Goal: Information Seeking & Learning: Get advice/opinions

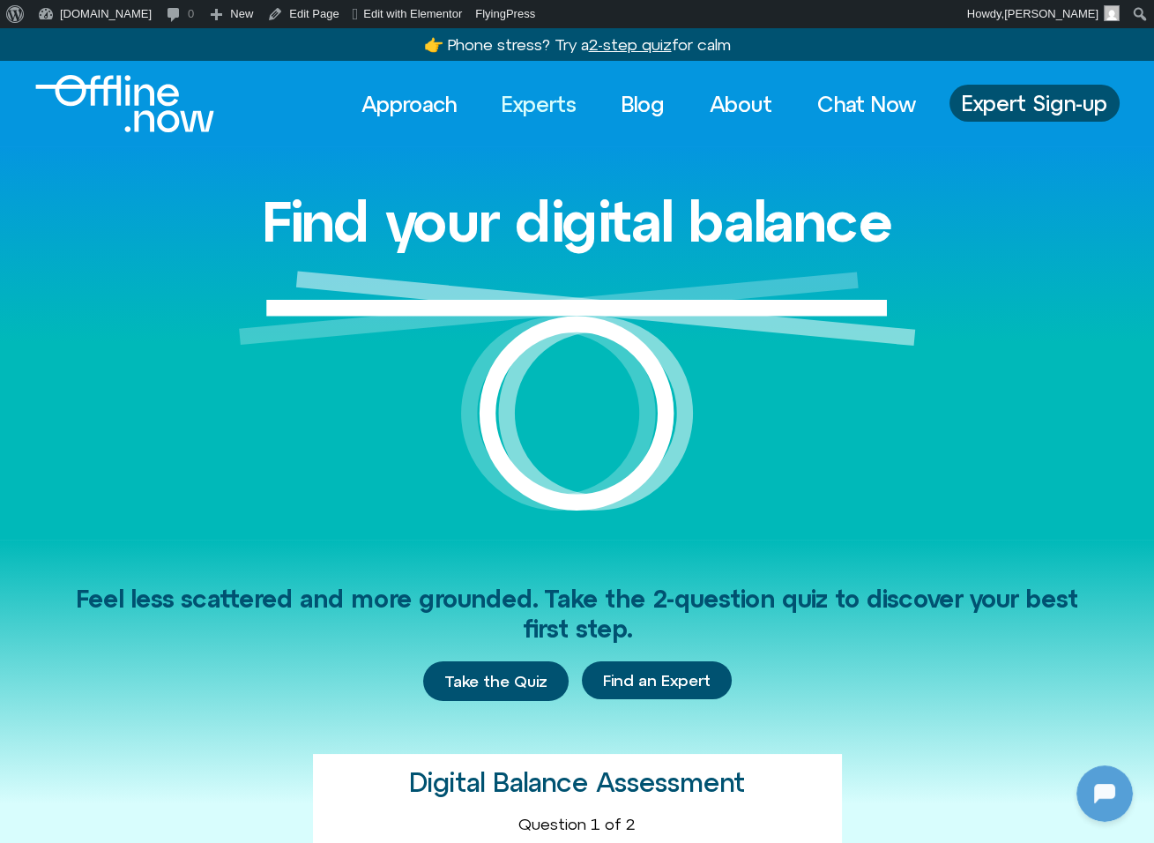
click at [520, 114] on link "Experts" at bounding box center [539, 104] width 107 height 39
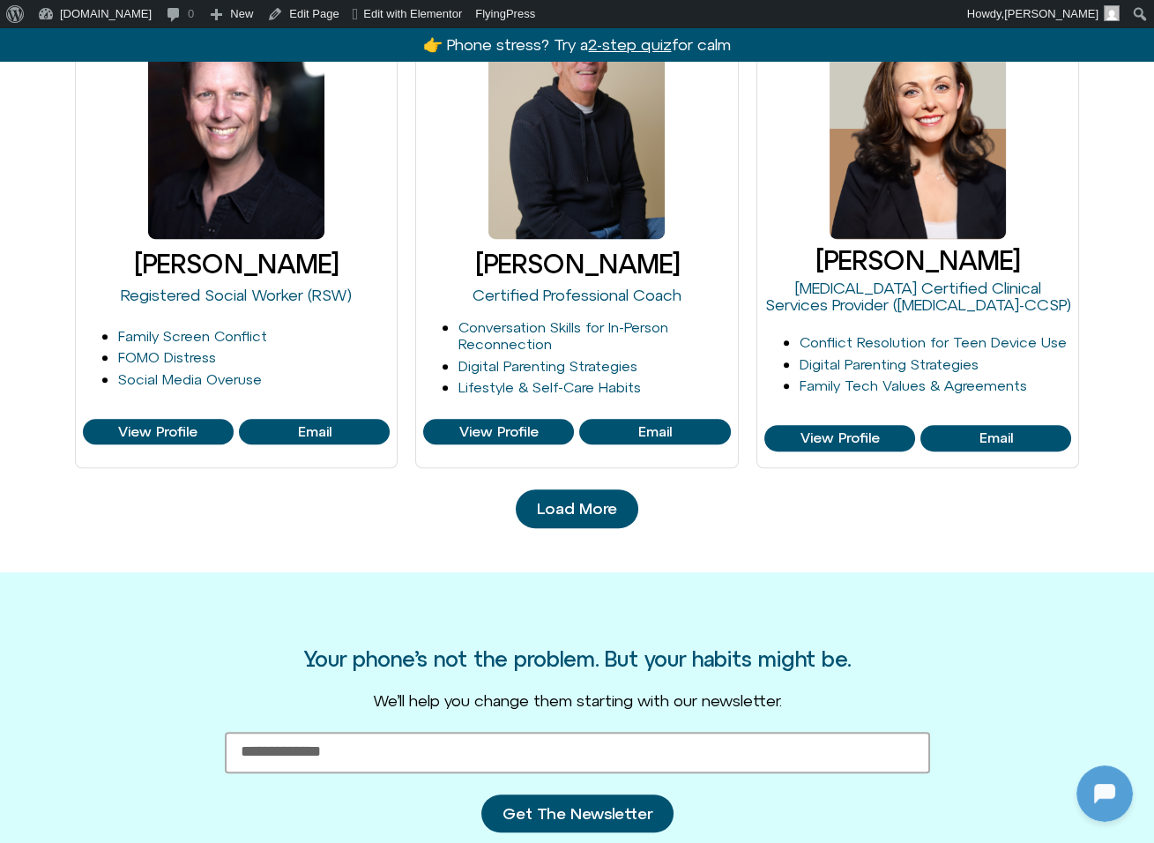
scroll to position [1732, 0]
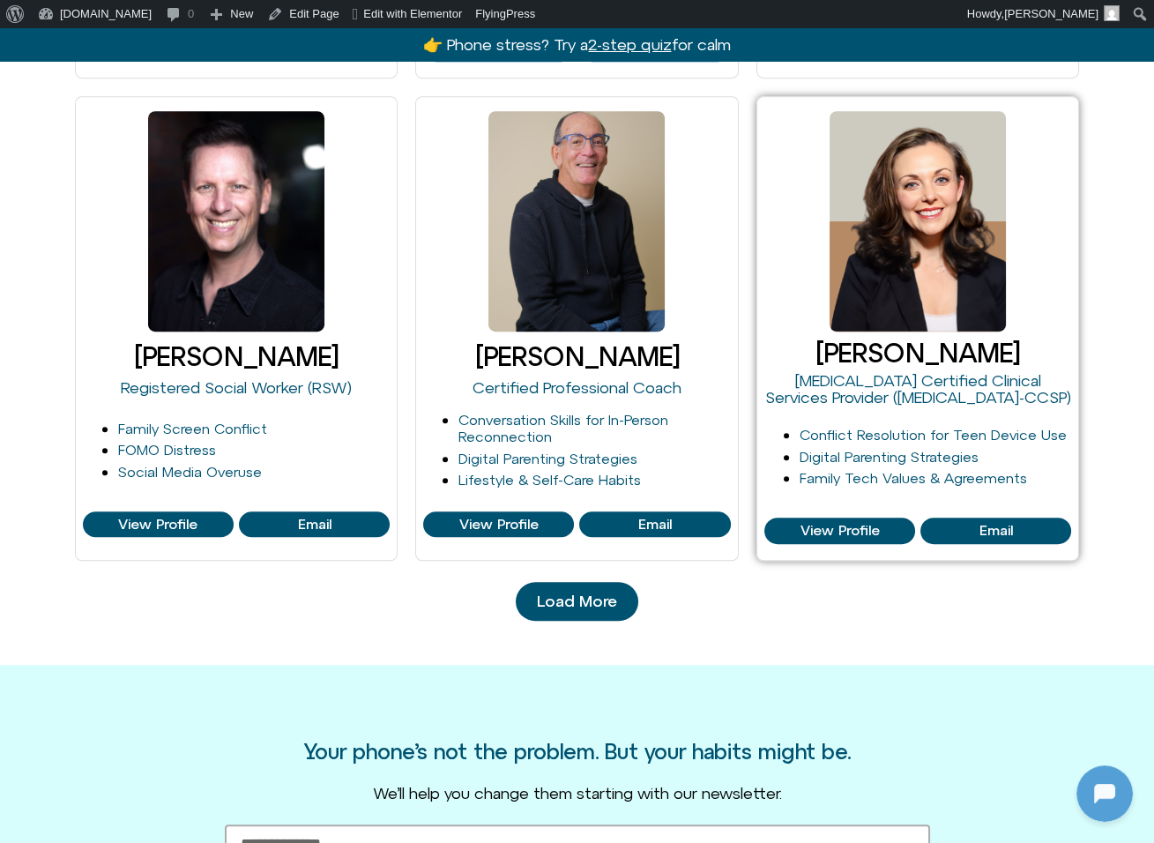
click at [838, 343] on h3 "[PERSON_NAME]" at bounding box center [918, 353] width 308 height 29
click at [839, 346] on h3 "[PERSON_NAME]" at bounding box center [918, 353] width 308 height 29
click at [879, 350] on link "[PERSON_NAME]" at bounding box center [918, 353] width 205 height 30
click at [879, 348] on link "[PERSON_NAME]" at bounding box center [918, 353] width 205 height 30
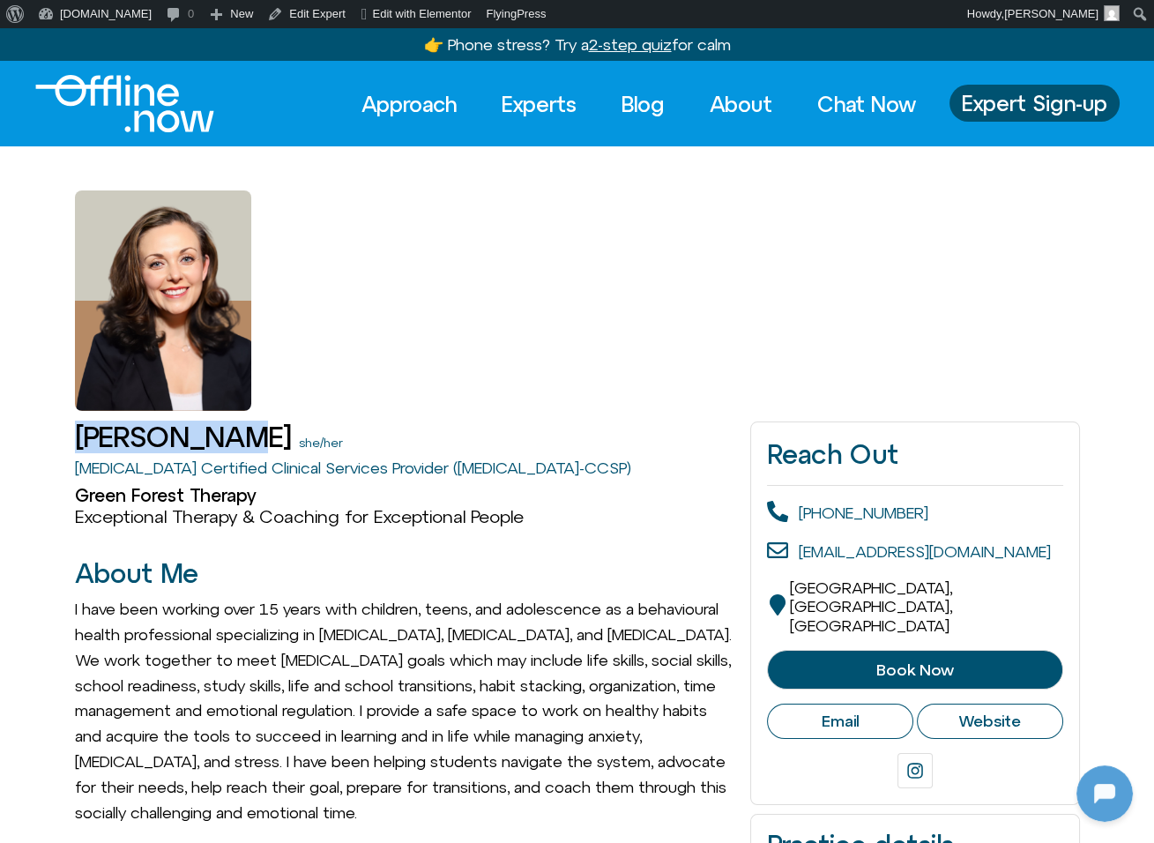
drag, startPoint x: 225, startPoint y: 436, endPoint x: 49, endPoint y: 432, distance: 175.5
drag, startPoint x: 79, startPoint y: 434, endPoint x: 233, endPoint y: 438, distance: 153.5
click at [233, 438] on div "Melina Viola she/her" at bounding box center [404, 436] width 659 height 31
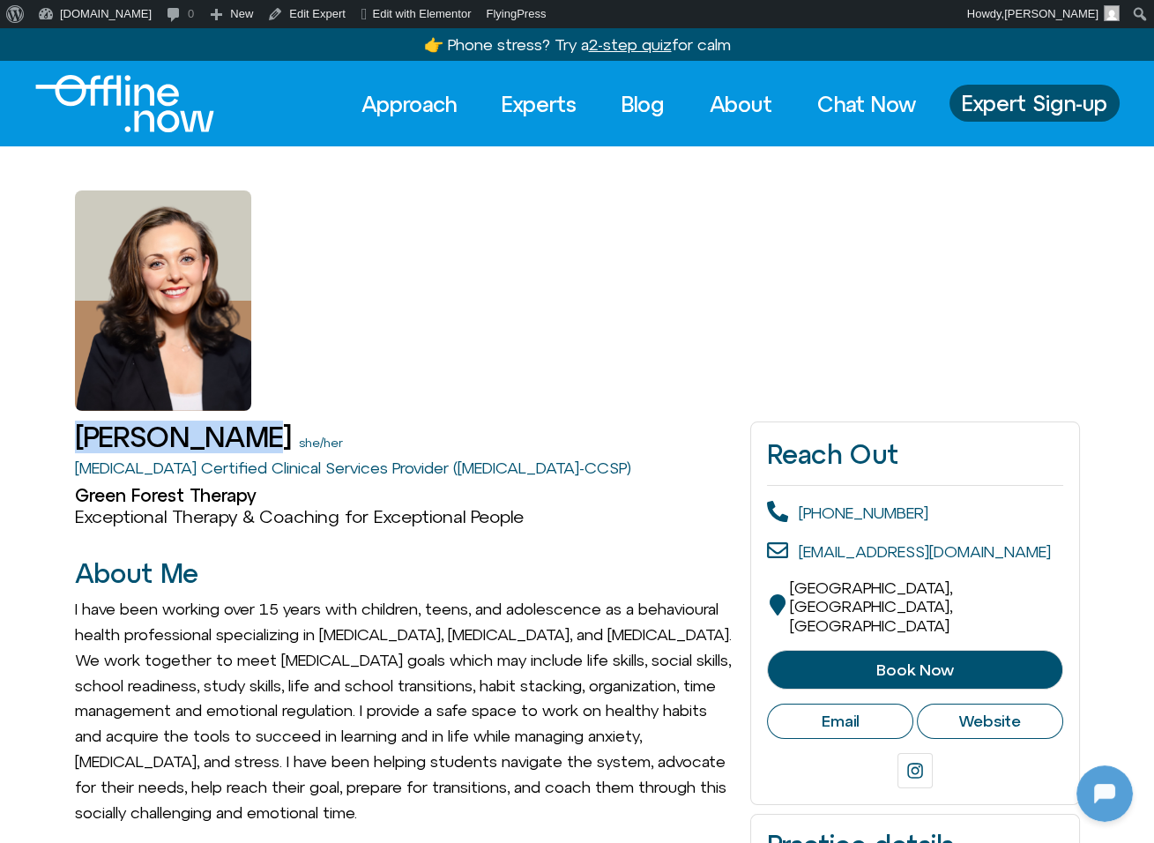
copy h1 "[PERSON_NAME]"
click at [274, 461] on link "[MEDICAL_DATA] Certified Clinical Services Provider ([MEDICAL_DATA]-CCSP)" at bounding box center [353, 467] width 556 height 19
click at [432, 457] on div "ADHD Certified Clinical Services Provider (ADHD-CCSP)" at bounding box center [404, 469] width 659 height 26
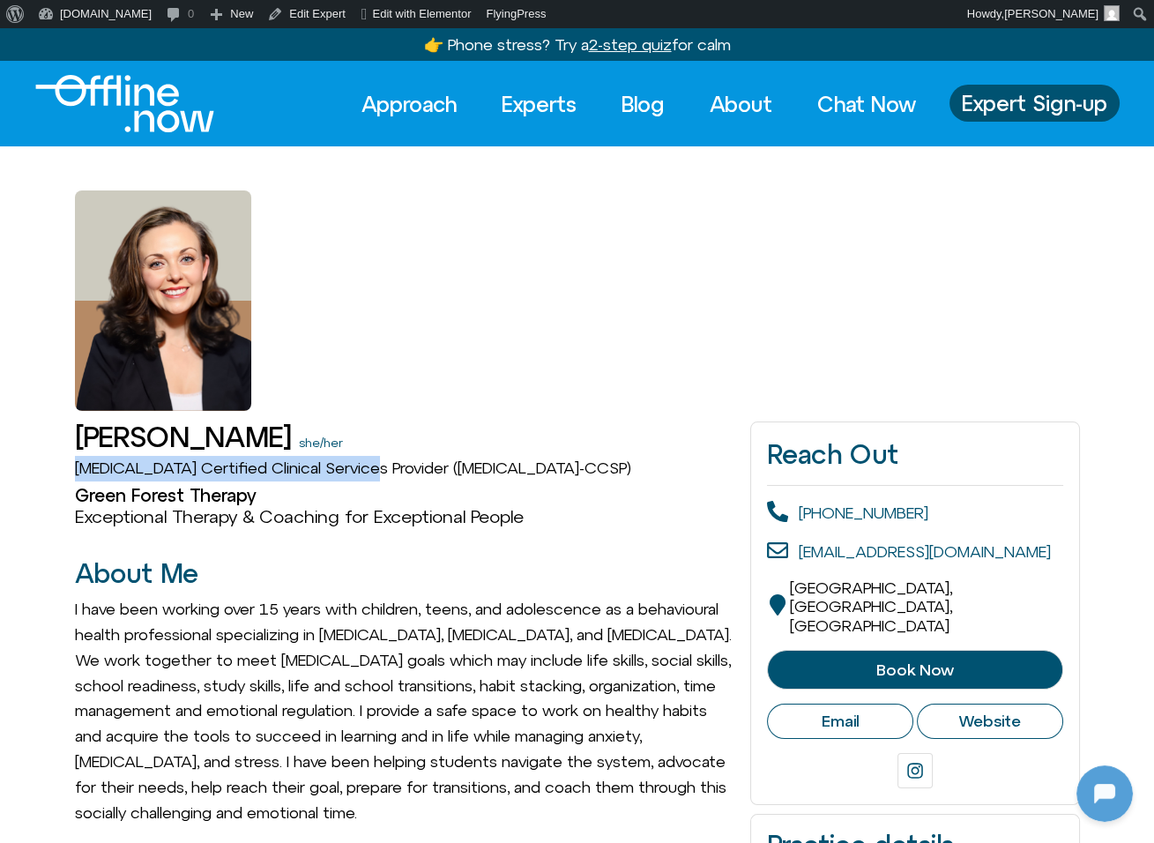
drag, startPoint x: 54, startPoint y: 472, endPoint x: 379, endPoint y: 476, distance: 325.4
copy link "[MEDICAL_DATA] Certified Clinical Services Provider"
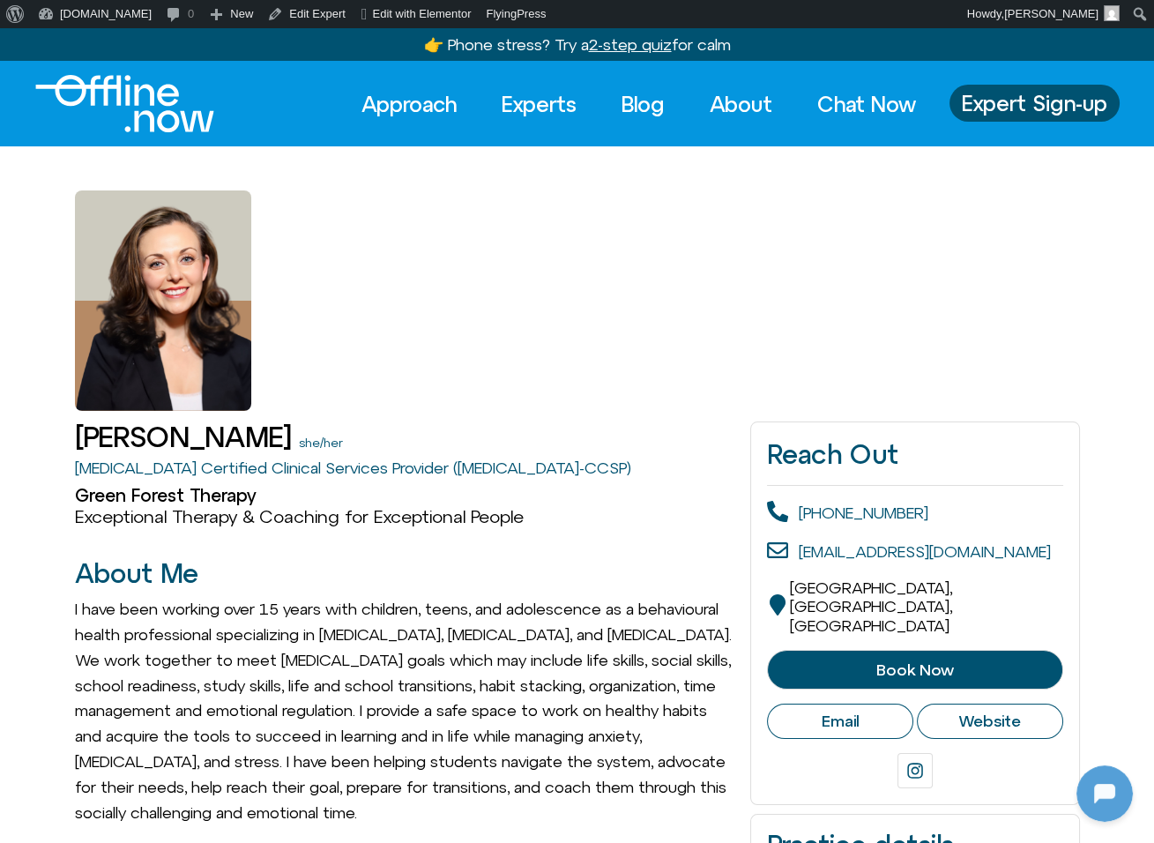
click at [325, 489] on h2 "Green Forest Therapy" at bounding box center [404, 495] width 659 height 21
drag, startPoint x: 257, startPoint y: 492, endPoint x: 58, endPoint y: 496, distance: 199.3
copy h2 "Green Forest Therapy"
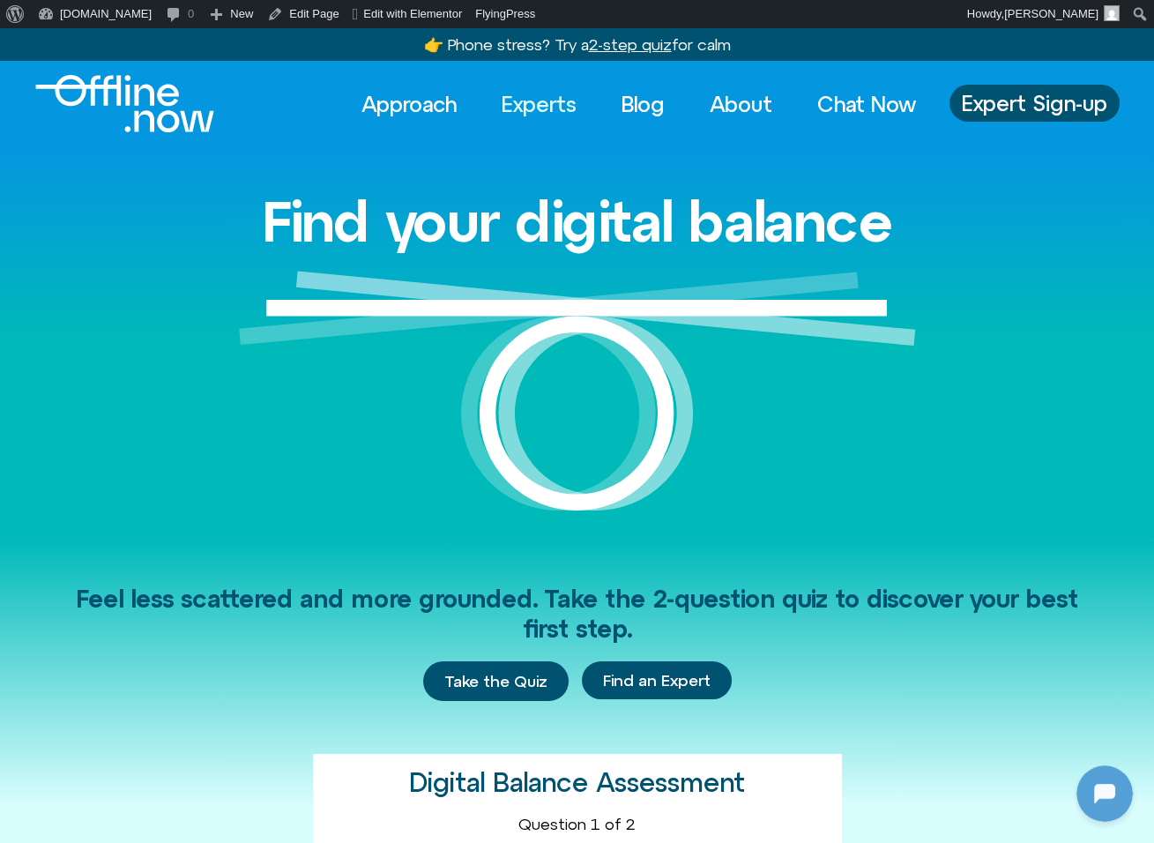
click at [548, 100] on link "Experts" at bounding box center [539, 104] width 107 height 39
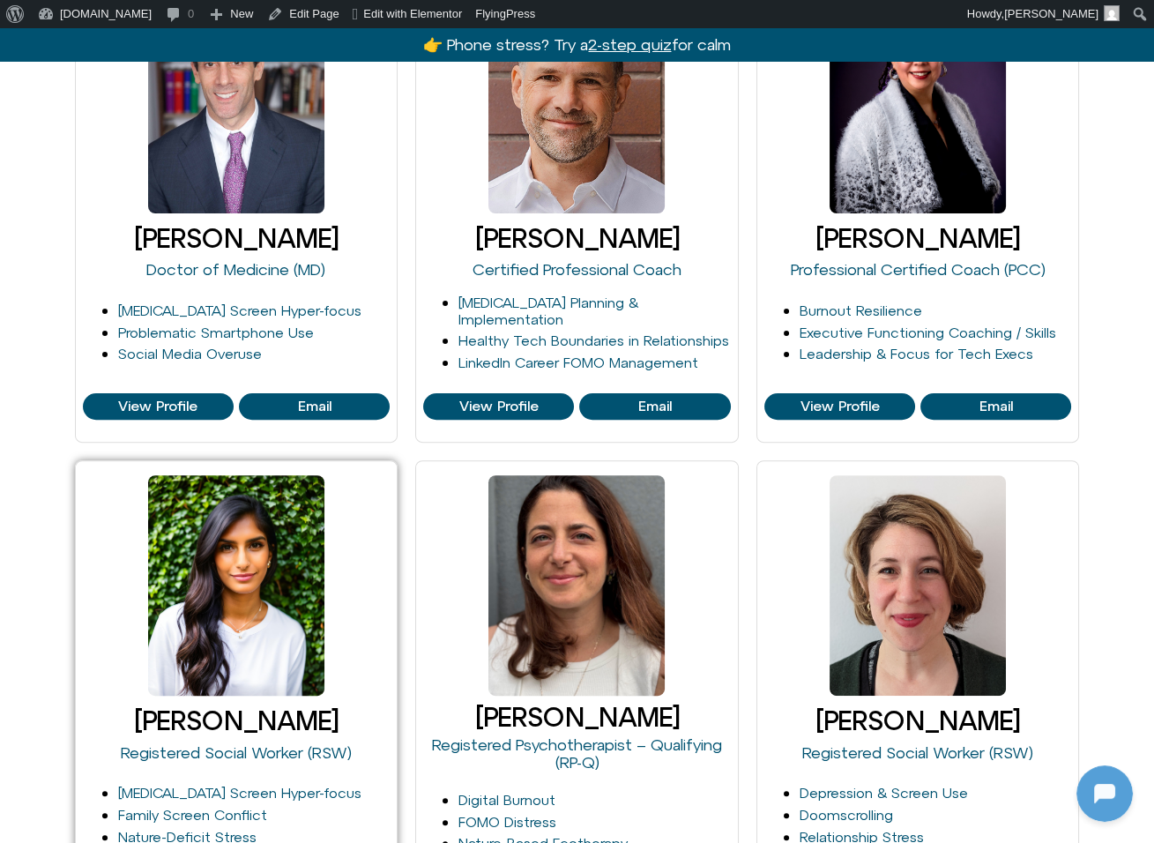
scroll to position [737, 0]
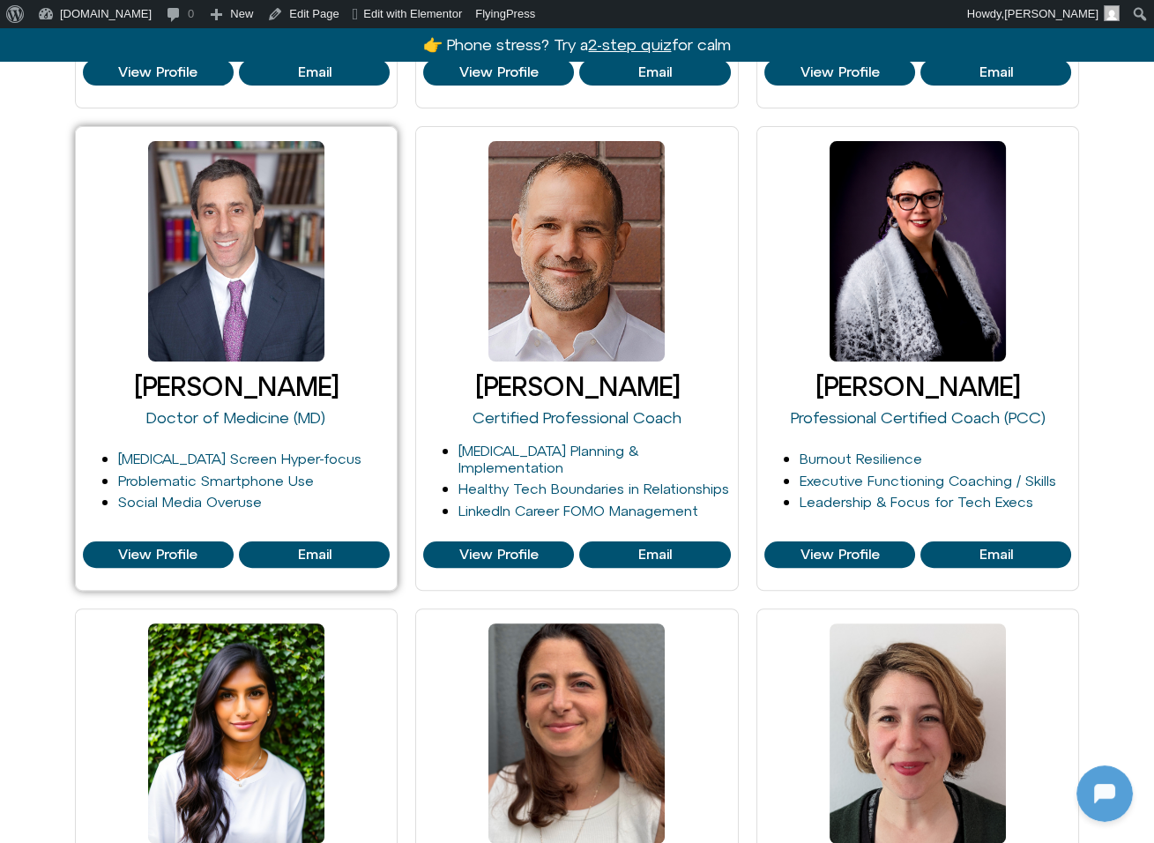
drag, startPoint x: 371, startPoint y: 381, endPoint x: 99, endPoint y: 373, distance: 272.5
click at [99, 374] on h3 "[PERSON_NAME]" at bounding box center [237, 386] width 308 height 29
copy link "[PERSON_NAME]"
drag, startPoint x: 138, startPoint y: 413, endPoint x: 335, endPoint y: 415, distance: 196.6
click at [334, 416] on div "David Goldenberg Doctor of Medicine (MD)" at bounding box center [237, 404] width 308 height 71
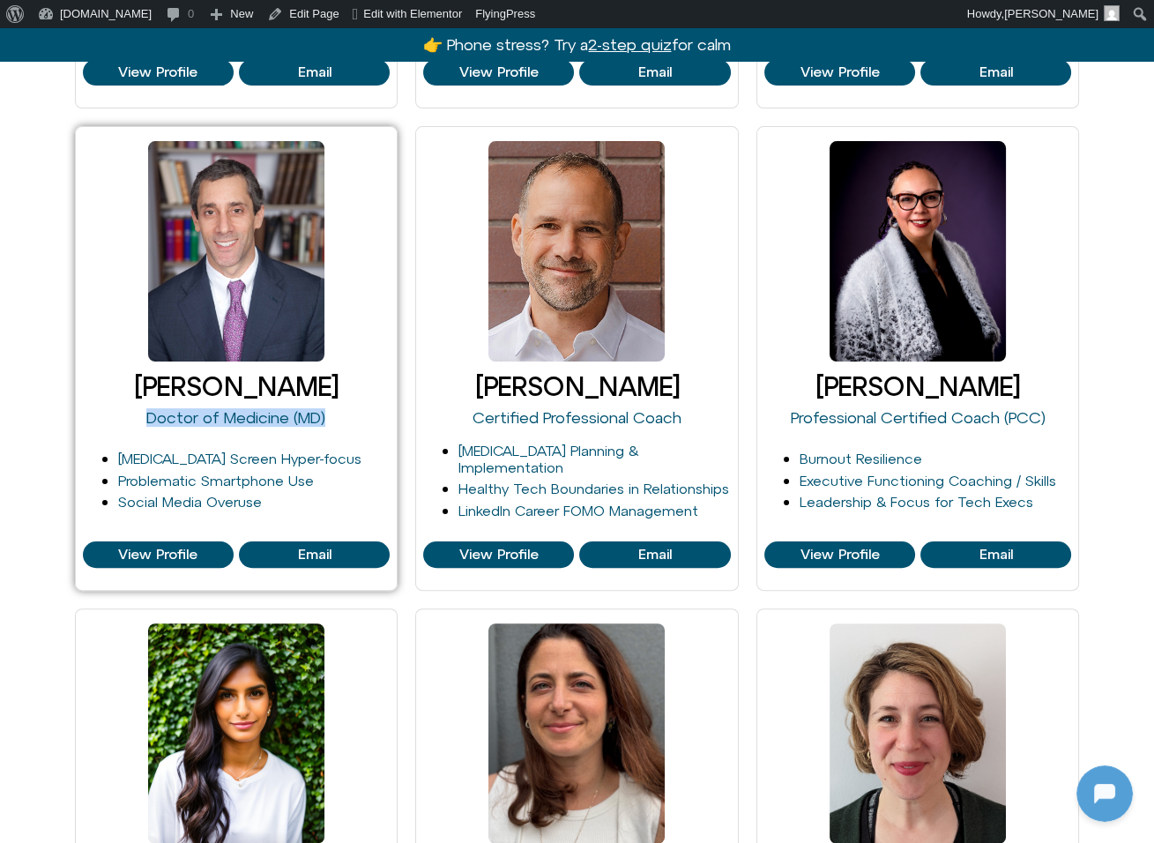
copy link "Doctor of Medicine (MD)"
click at [184, 385] on link "[PERSON_NAME]" at bounding box center [236, 386] width 205 height 30
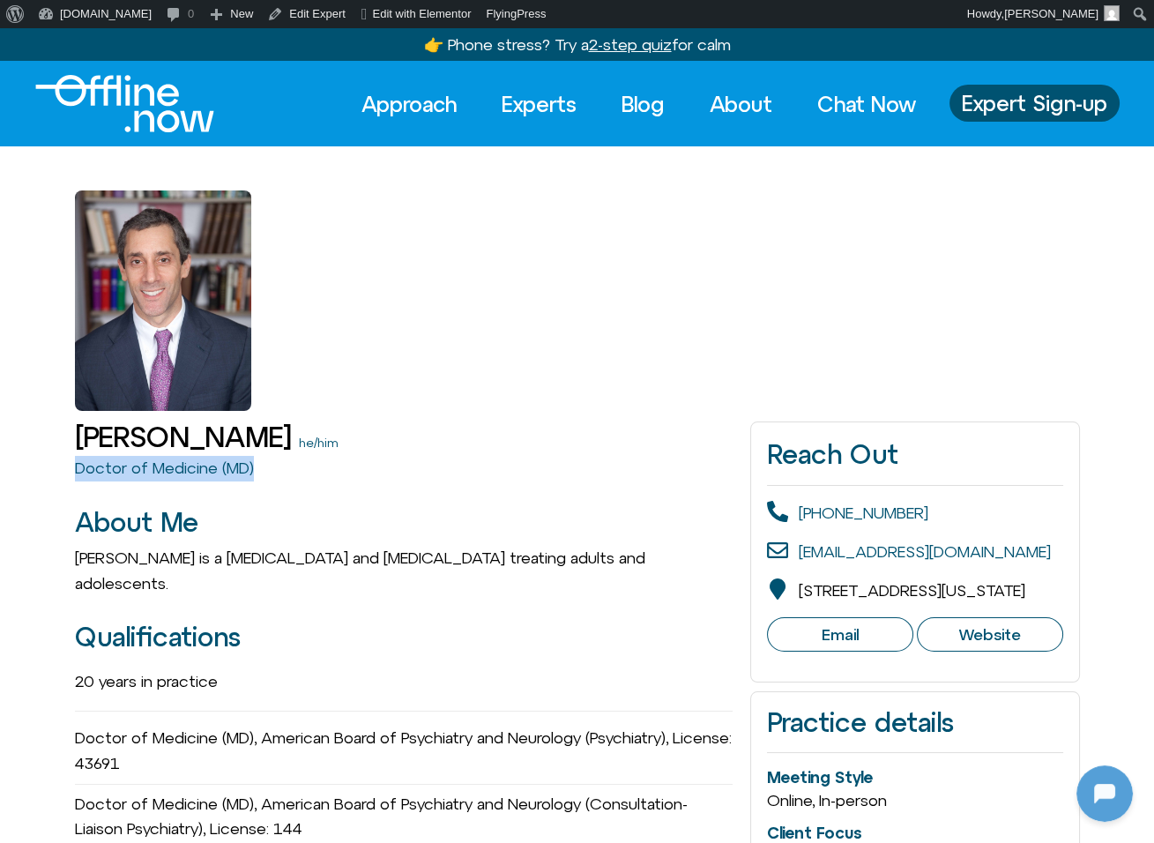
drag, startPoint x: 67, startPoint y: 470, endPoint x: 264, endPoint y: 485, distance: 198.1
copy link "Doctor of Medicine (MD)"
click at [540, 113] on link "Experts" at bounding box center [539, 104] width 107 height 39
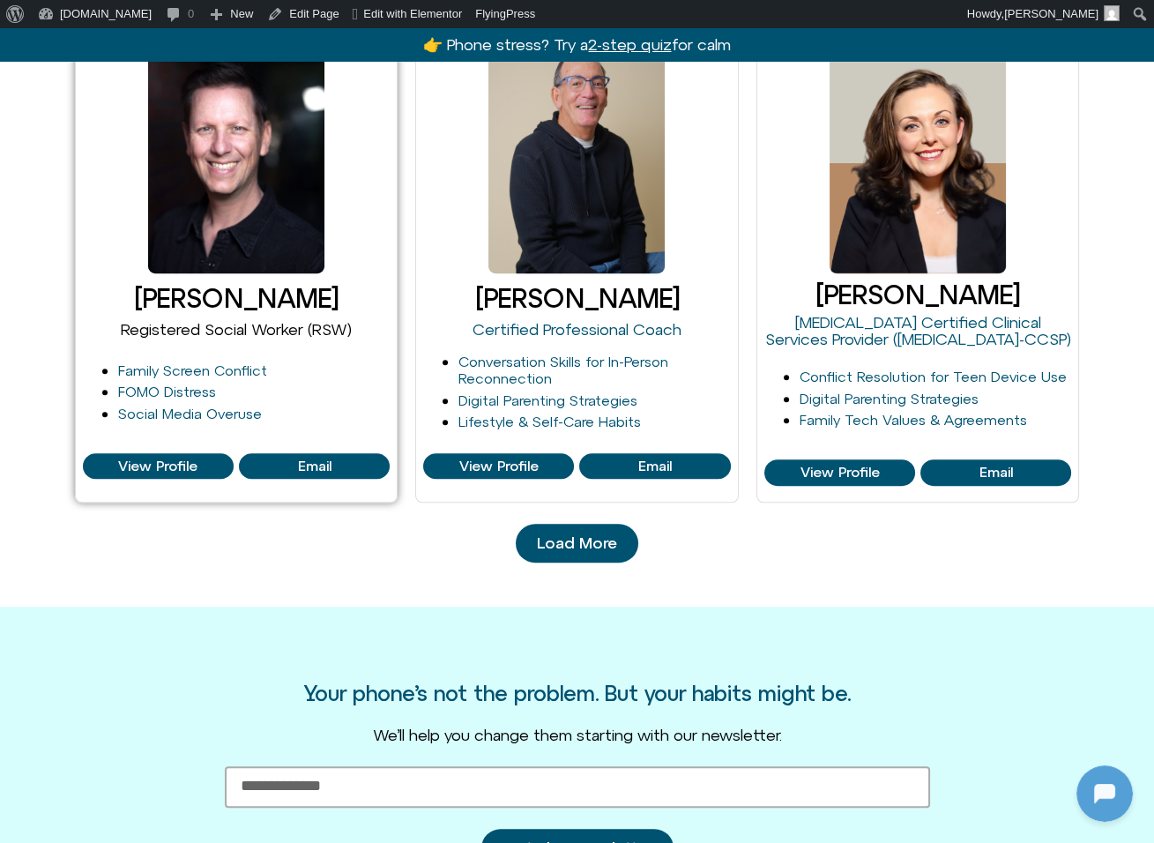
scroll to position [1790, 0]
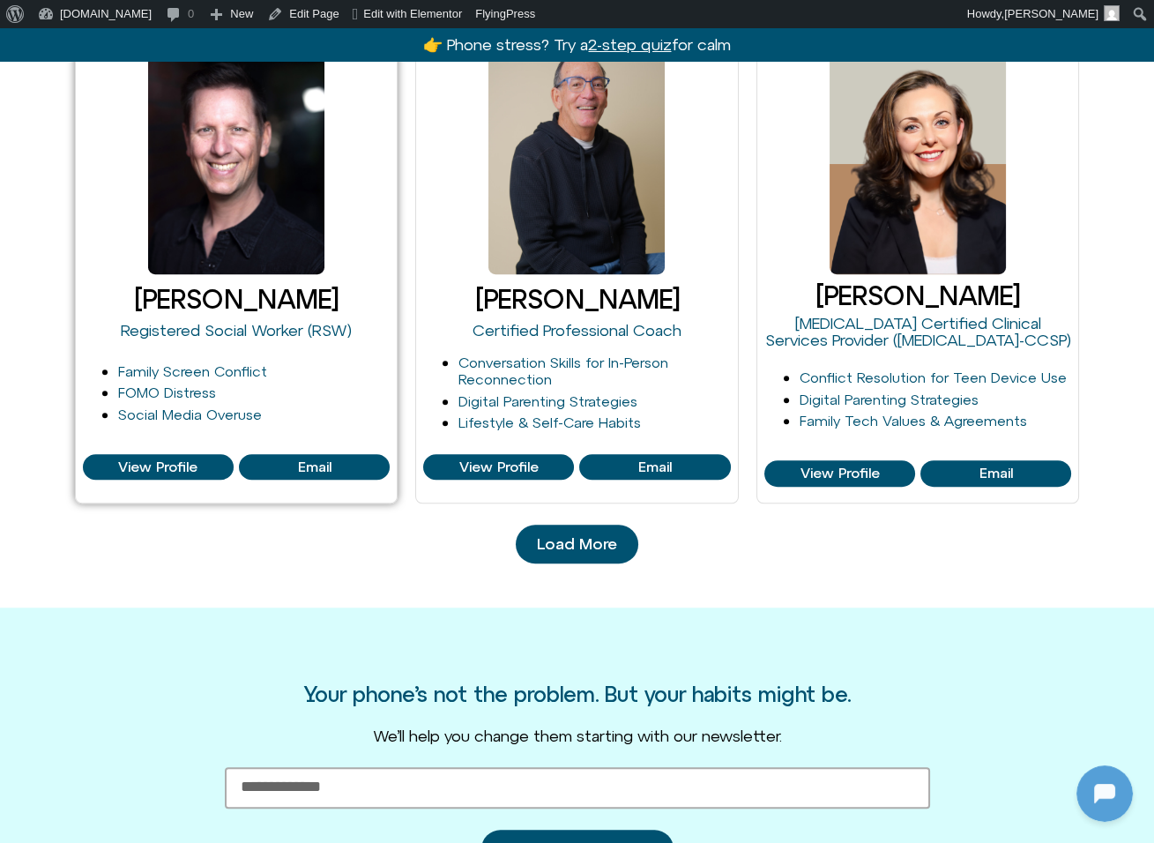
click at [275, 298] on link "[PERSON_NAME]" at bounding box center [236, 299] width 205 height 30
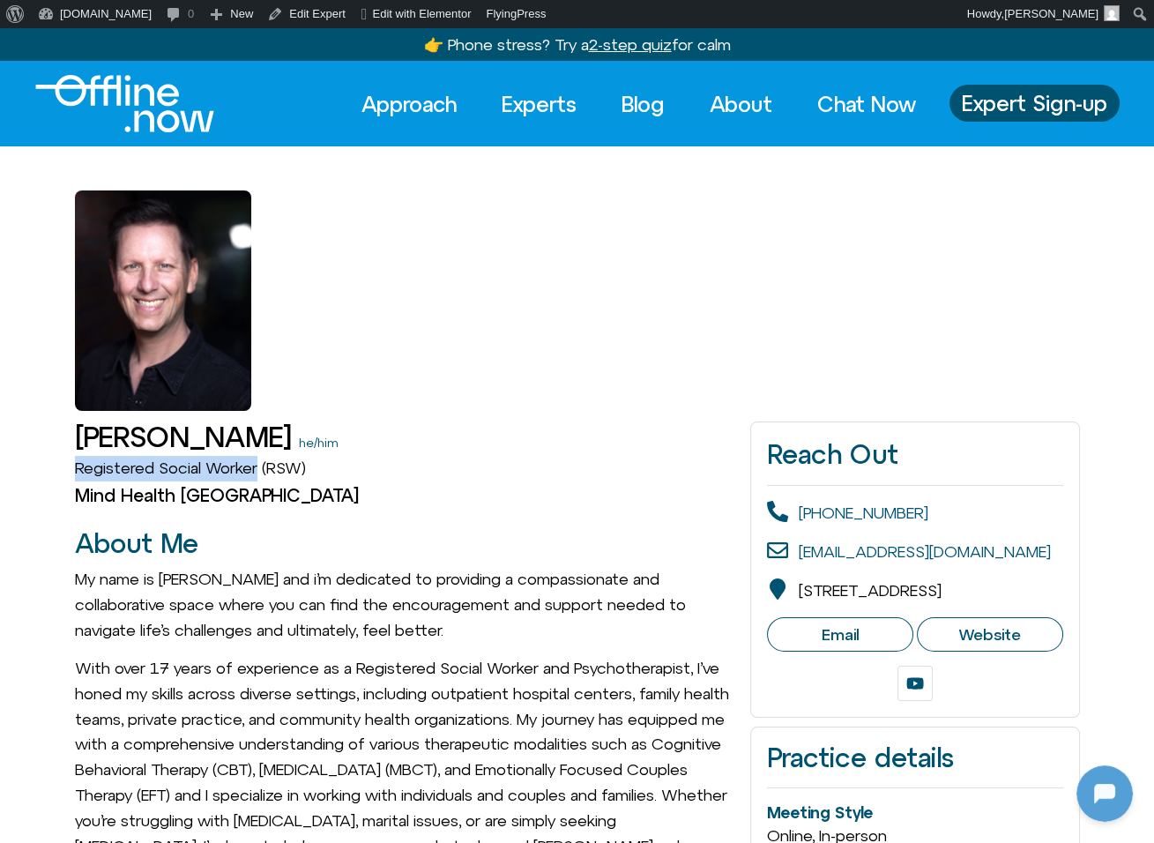
drag, startPoint x: 70, startPoint y: 465, endPoint x: 262, endPoint y: 459, distance: 192.3
copy link "Registered Social Worker"
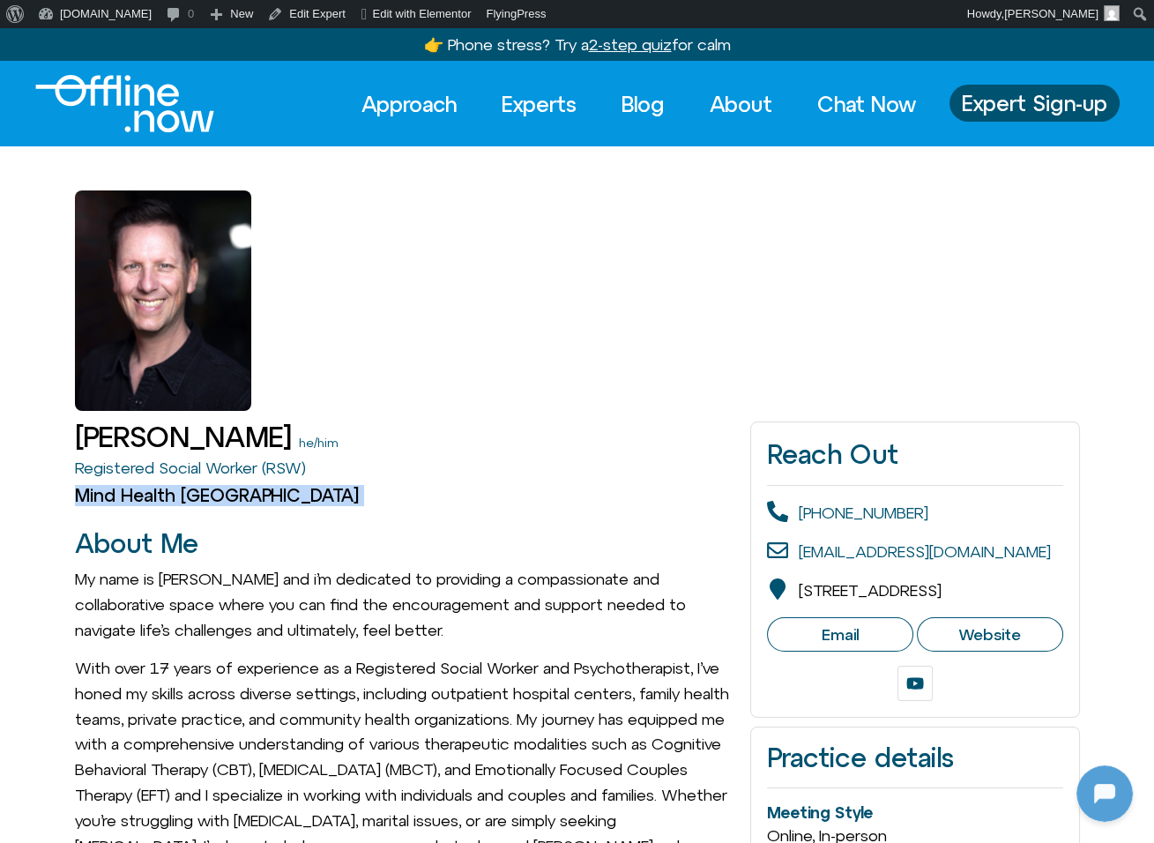
drag, startPoint x: 258, startPoint y: 518, endPoint x: 76, endPoint y: 488, distance: 185.1
copy div "Mind Health Toronto Email Website"
